Goal: Entertainment & Leisure: Browse casually

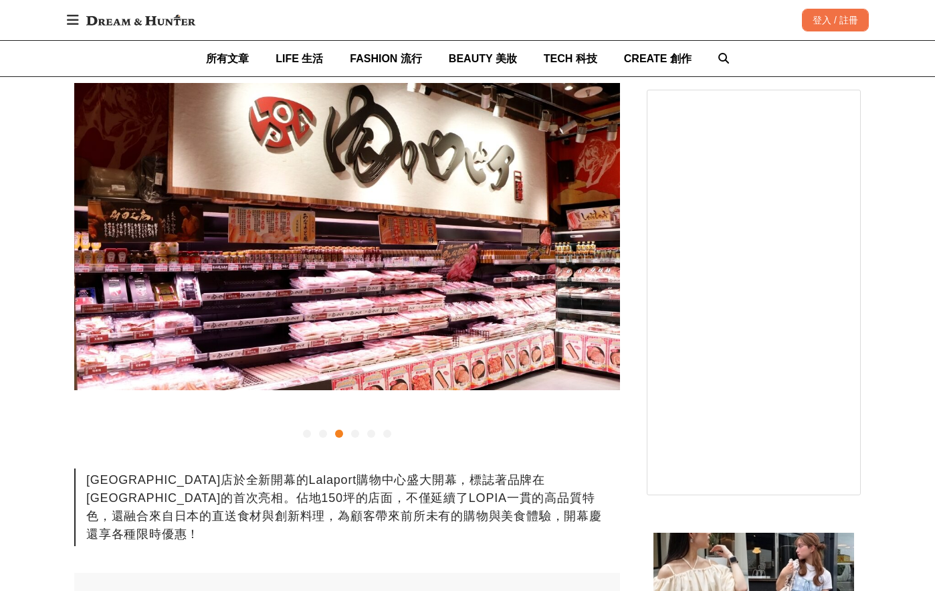
scroll to position [268, 0]
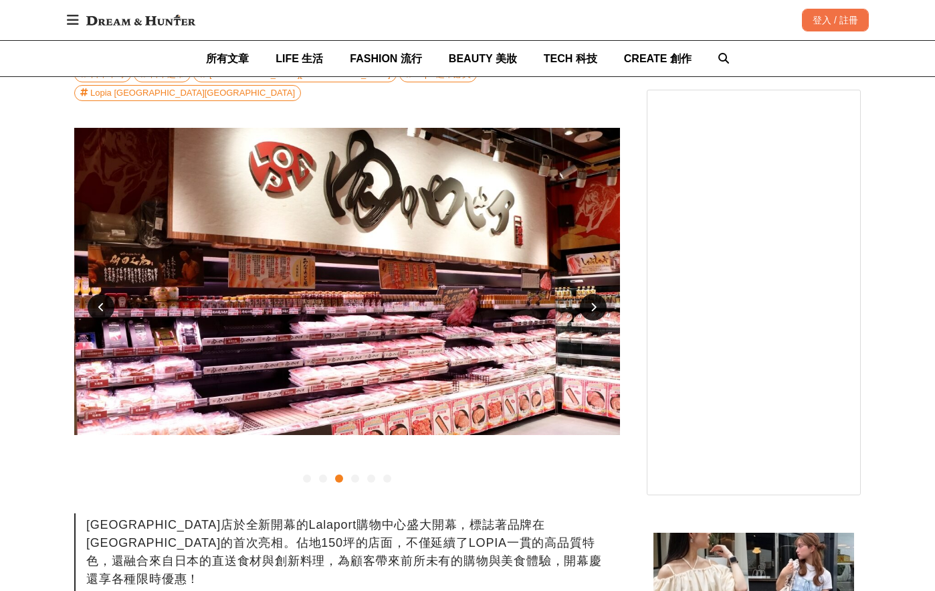
click at [603, 294] on div at bounding box center [593, 307] width 27 height 27
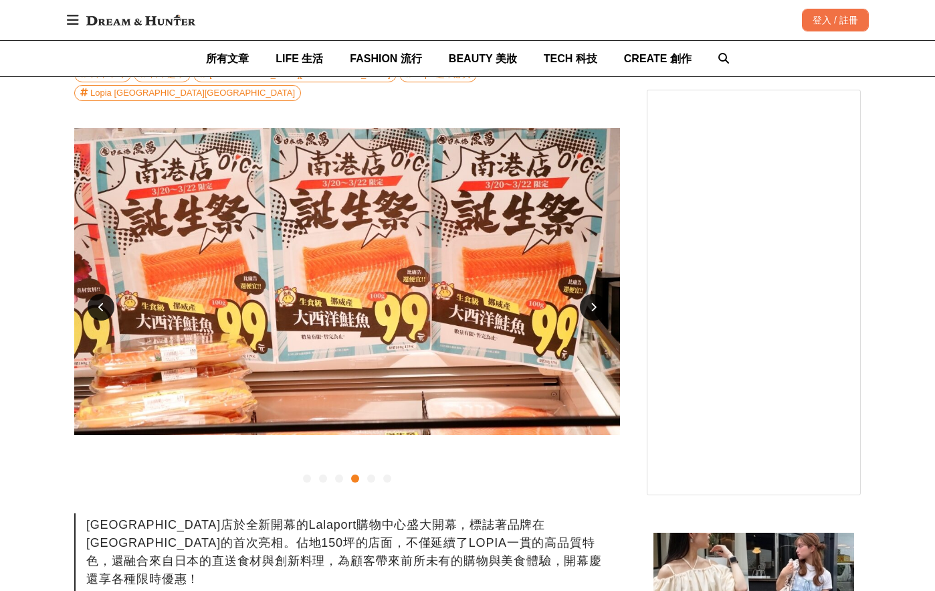
click at [603, 294] on div at bounding box center [593, 307] width 27 height 27
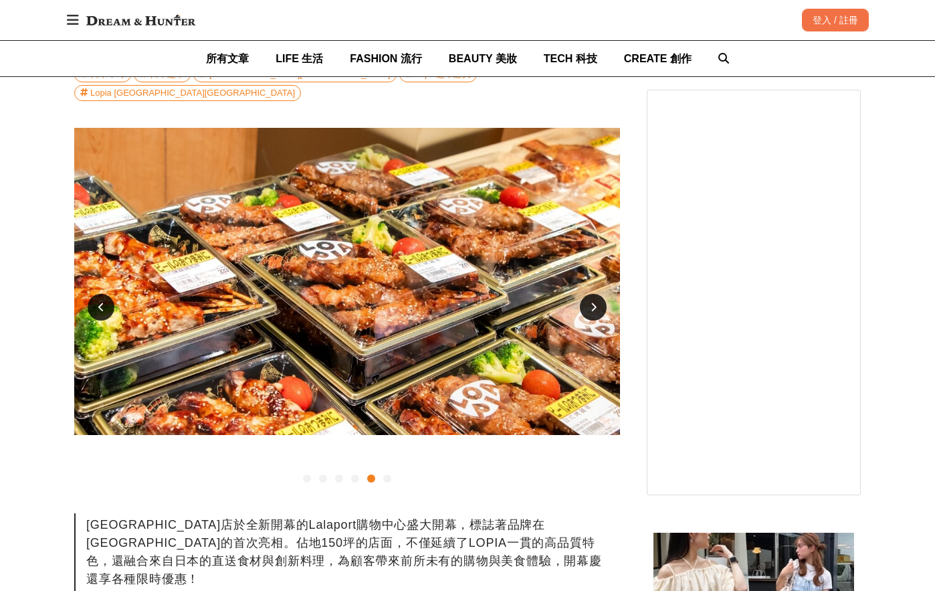
click at [603, 294] on div at bounding box center [593, 307] width 27 height 27
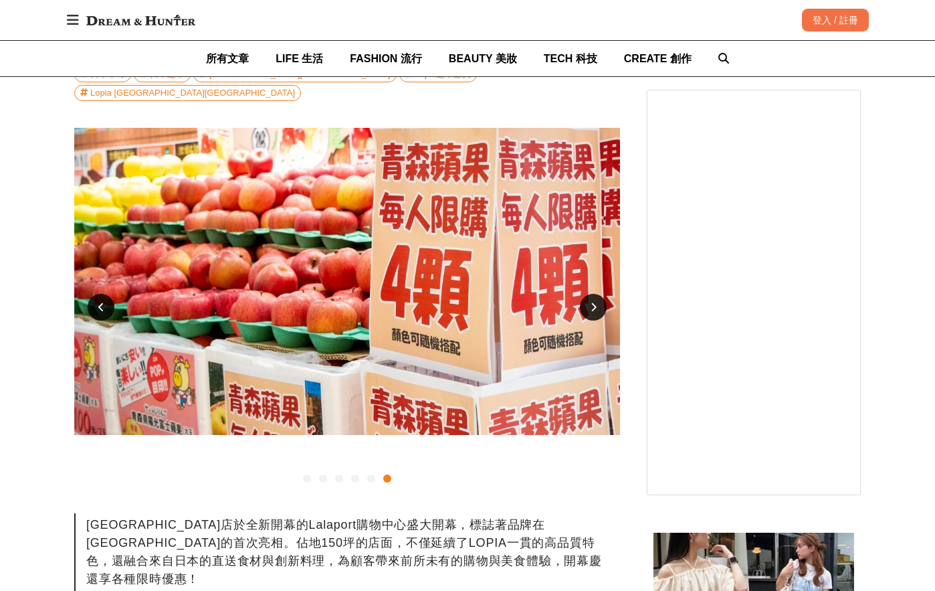
click at [603, 294] on div at bounding box center [593, 307] width 27 height 27
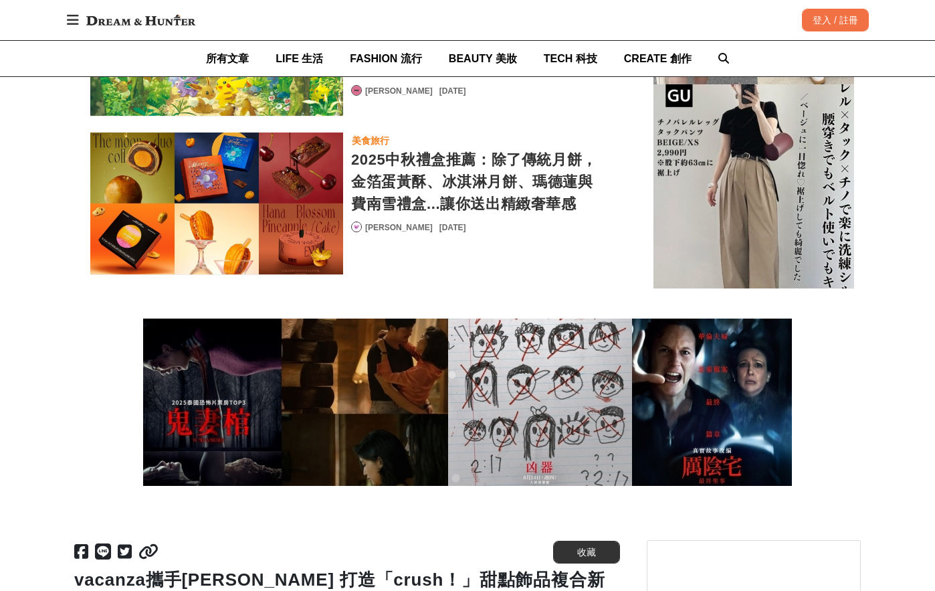
scroll to position [0, 2729]
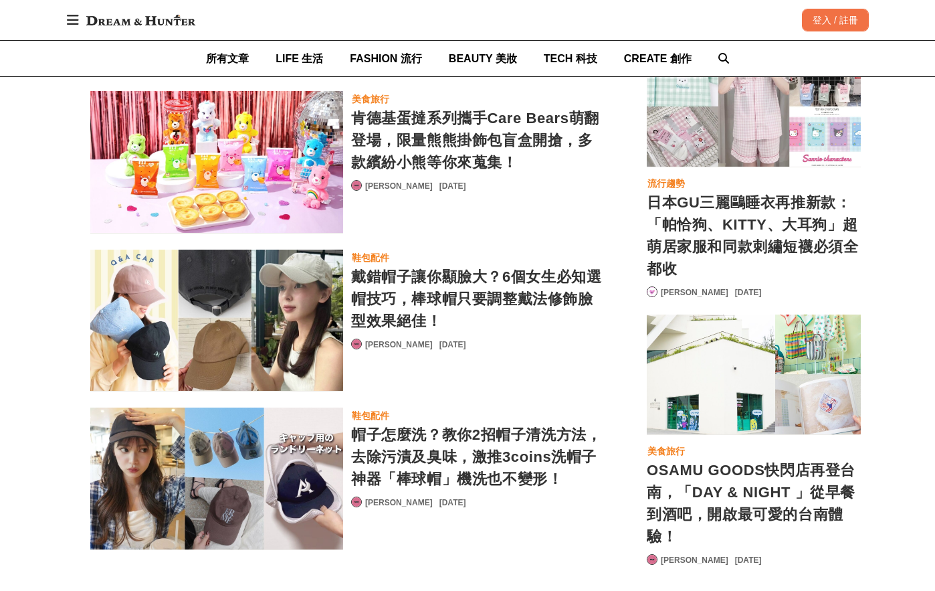
scroll to position [0, 1092]
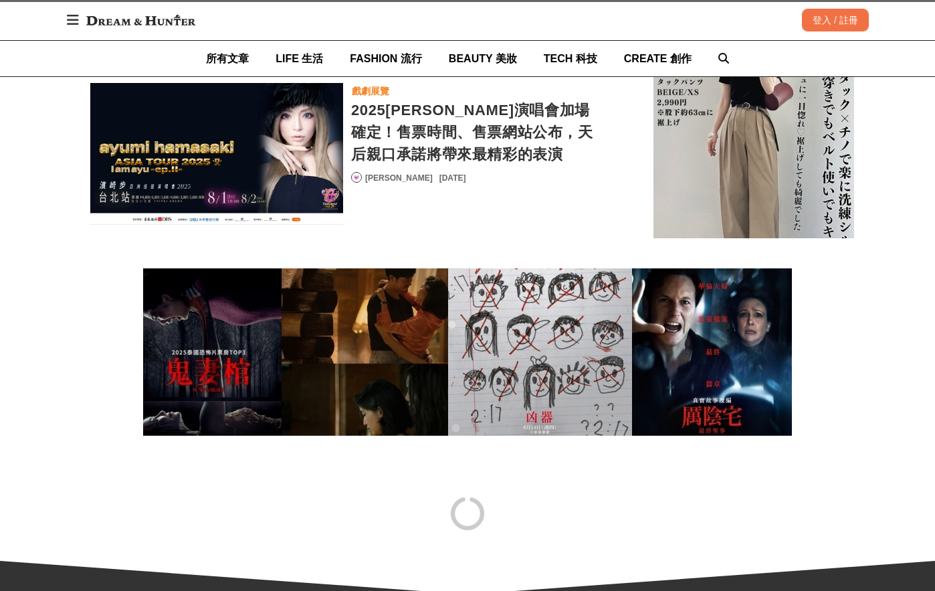
scroll to position [10923, 0]
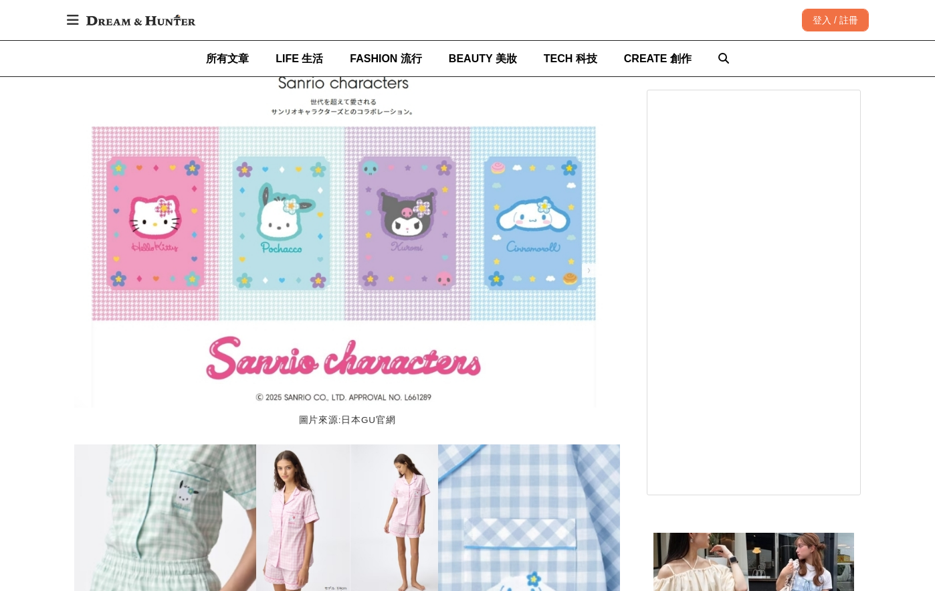
scroll to position [0, 1092]
